Goal: Task Accomplishment & Management: Use online tool/utility

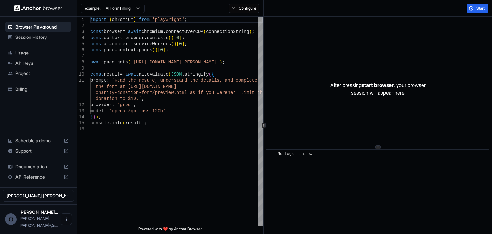
click at [30, 180] on span "API Reference" at bounding box center [38, 177] width 46 height 6
click at [26, 39] on span "Session History" at bounding box center [41, 37] width 53 height 6
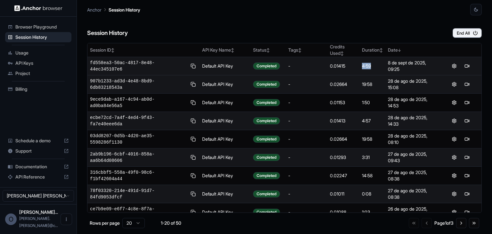
drag, startPoint x: 358, startPoint y: 64, endPoint x: 372, endPoint y: 64, distance: 13.8
click at [372, 64] on td "4:59" at bounding box center [372, 66] width 26 height 18
click at [359, 65] on td "4:59" at bounding box center [372, 66] width 26 height 18
drag, startPoint x: 360, startPoint y: 65, endPoint x: 369, endPoint y: 65, distance: 9.0
click at [369, 65] on div "4:59" at bounding box center [372, 66] width 21 height 6
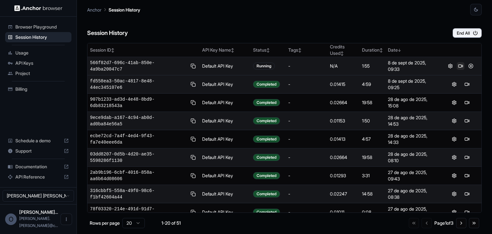
click at [457, 66] on button at bounding box center [461, 66] width 8 height 8
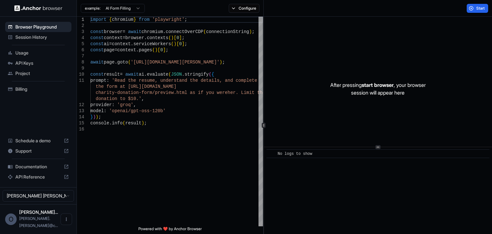
click at [45, 40] on div "Session History" at bounding box center [38, 37] width 66 height 10
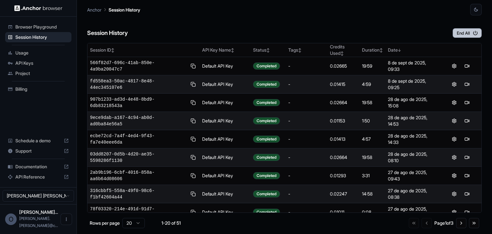
click at [464, 34] on button "End All" at bounding box center [466, 33] width 29 height 10
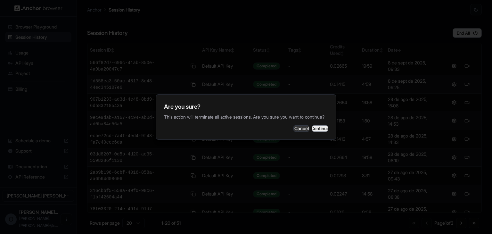
click at [312, 132] on button "Continue" at bounding box center [320, 128] width 16 height 6
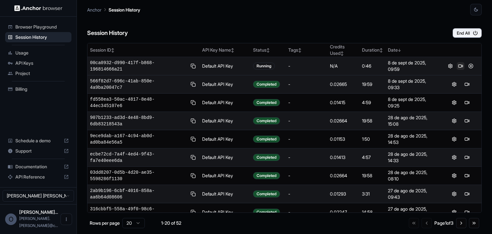
click at [457, 65] on button at bounding box center [461, 66] width 8 height 8
click at [30, 180] on span "API Reference" at bounding box center [38, 177] width 46 height 6
click at [37, 170] on span "Documentation" at bounding box center [38, 166] width 46 height 6
